Goal: Obtain resource: Download file/media

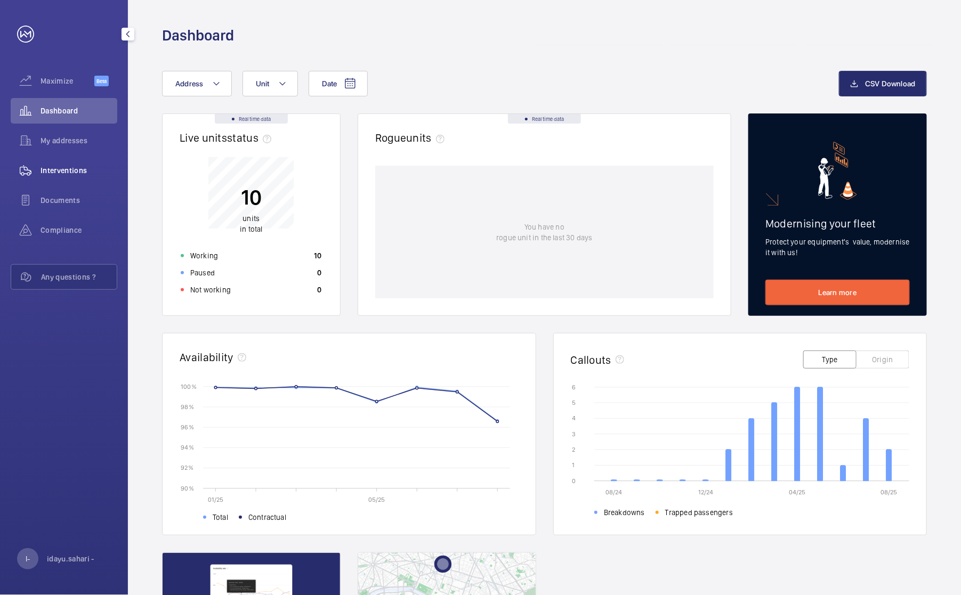
click at [72, 166] on span "Interventions" at bounding box center [79, 170] width 77 height 11
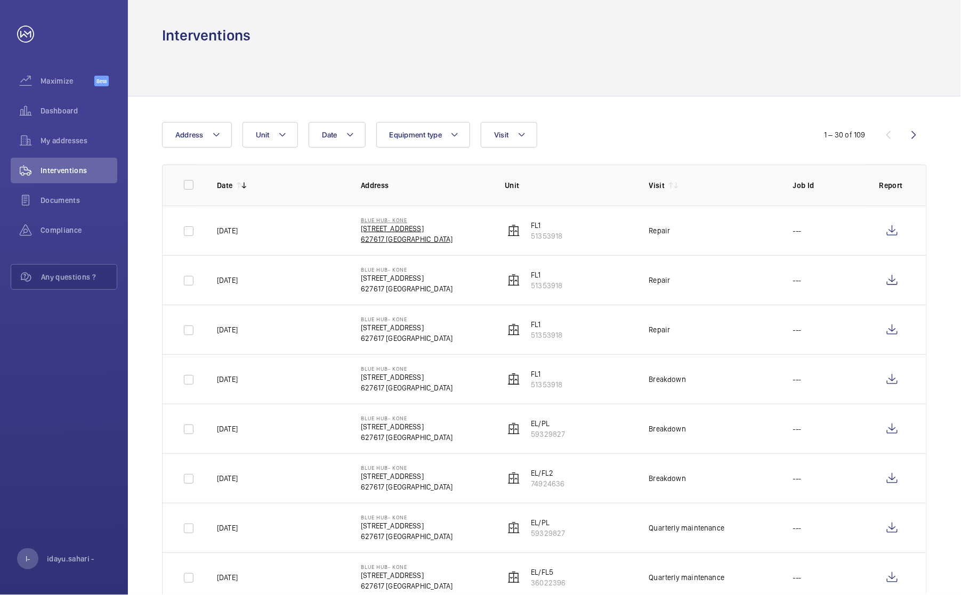
click at [377, 237] on p "627617 [GEOGRAPHIC_DATA]" at bounding box center [407, 239] width 92 height 11
click at [380, 276] on p "[STREET_ADDRESS]" at bounding box center [407, 278] width 92 height 11
click at [895, 233] on wm-front-icon-button at bounding box center [892, 231] width 26 height 26
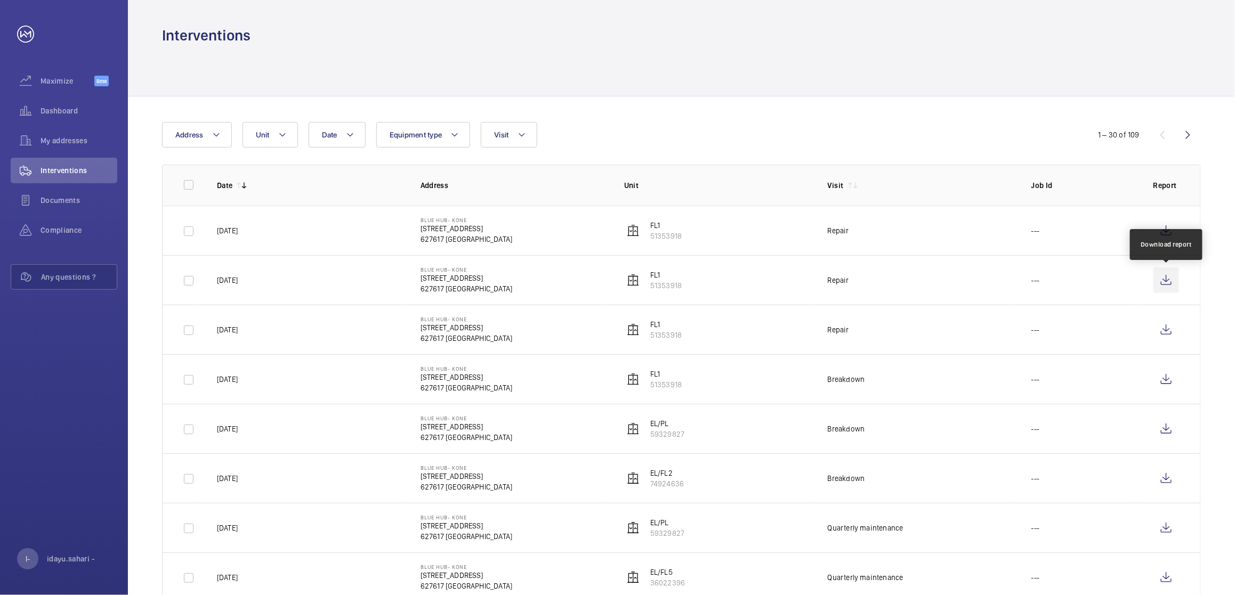
click at [960, 282] on wm-front-icon-button at bounding box center [1166, 281] width 26 height 26
